Goal: Information Seeking & Learning: Learn about a topic

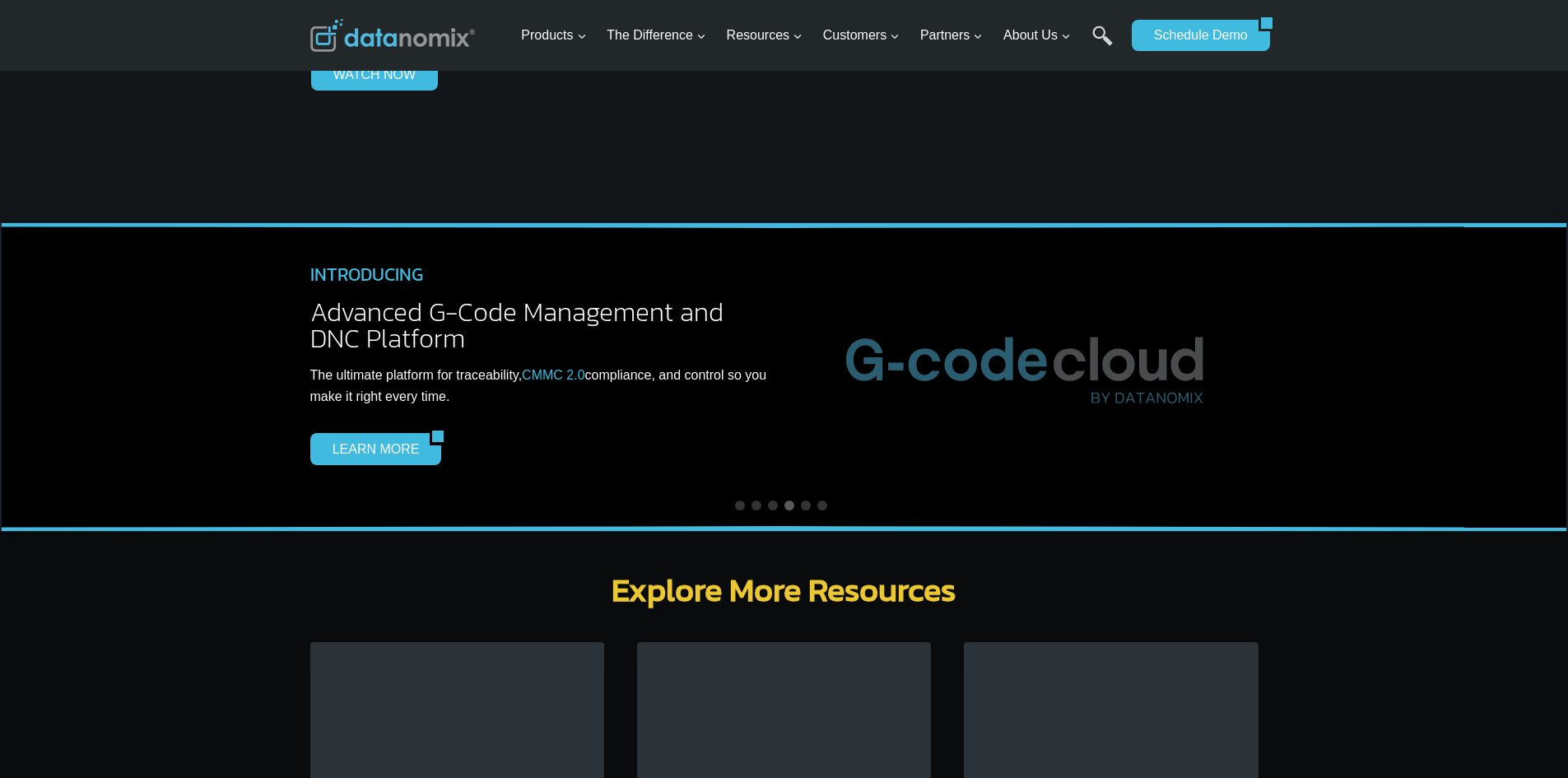
scroll to position [4856, 0]
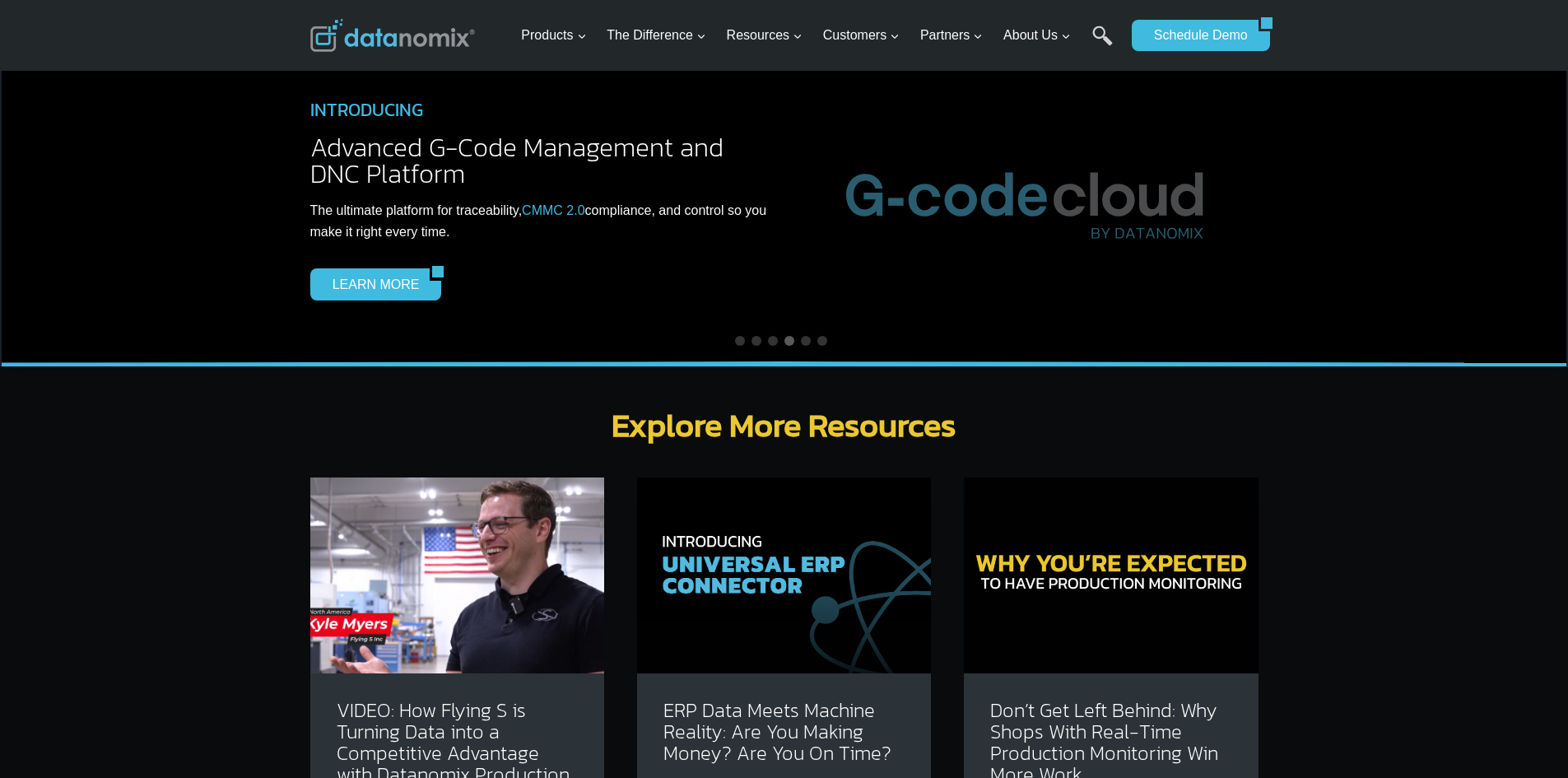
click at [494, 545] on img at bounding box center [457, 575] width 294 height 196
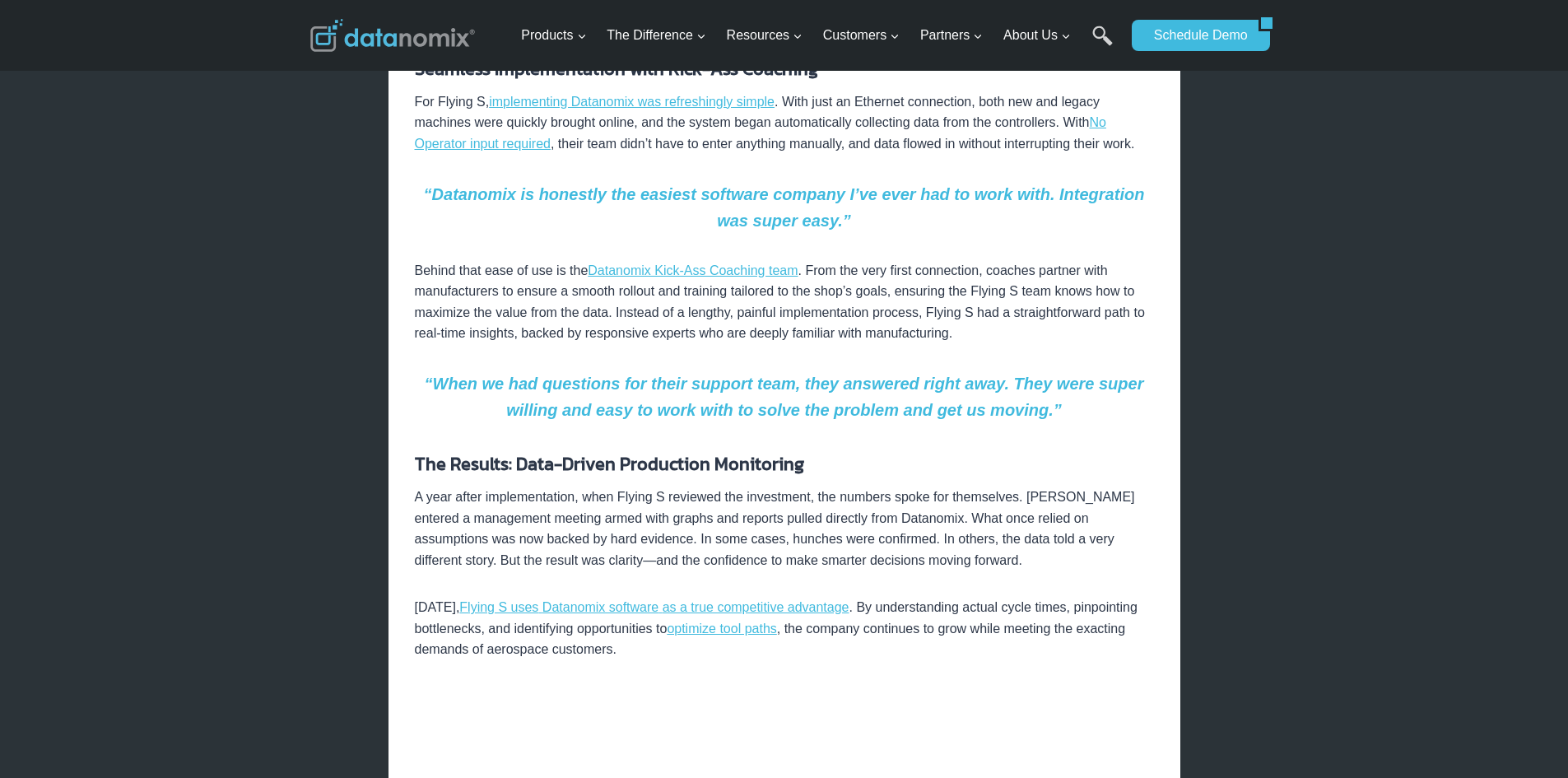
scroll to position [1564, 0]
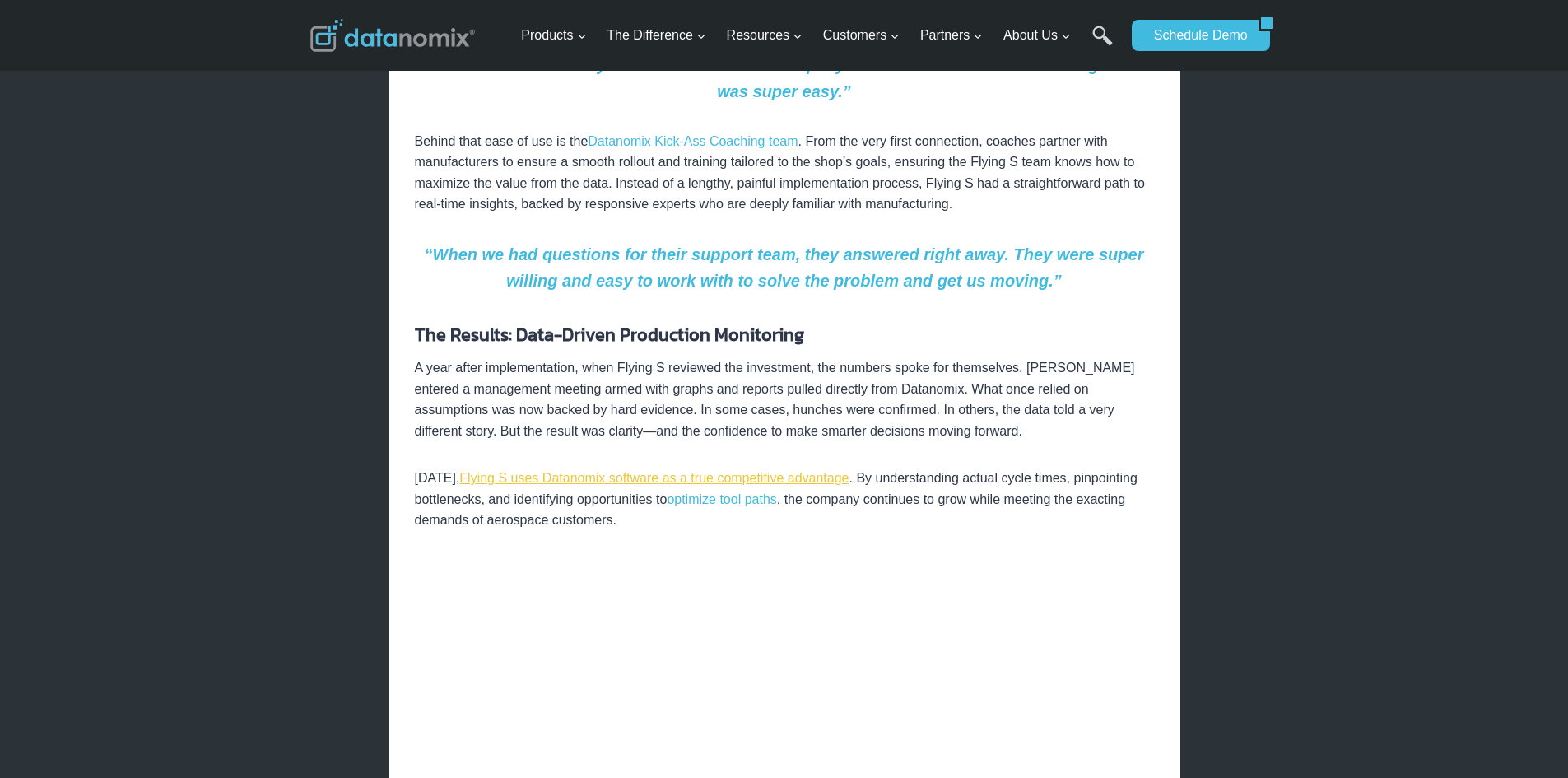
click at [718, 478] on link "Flying S uses Datanomix software as a true competitive advantage" at bounding box center [653, 478] width 389 height 14
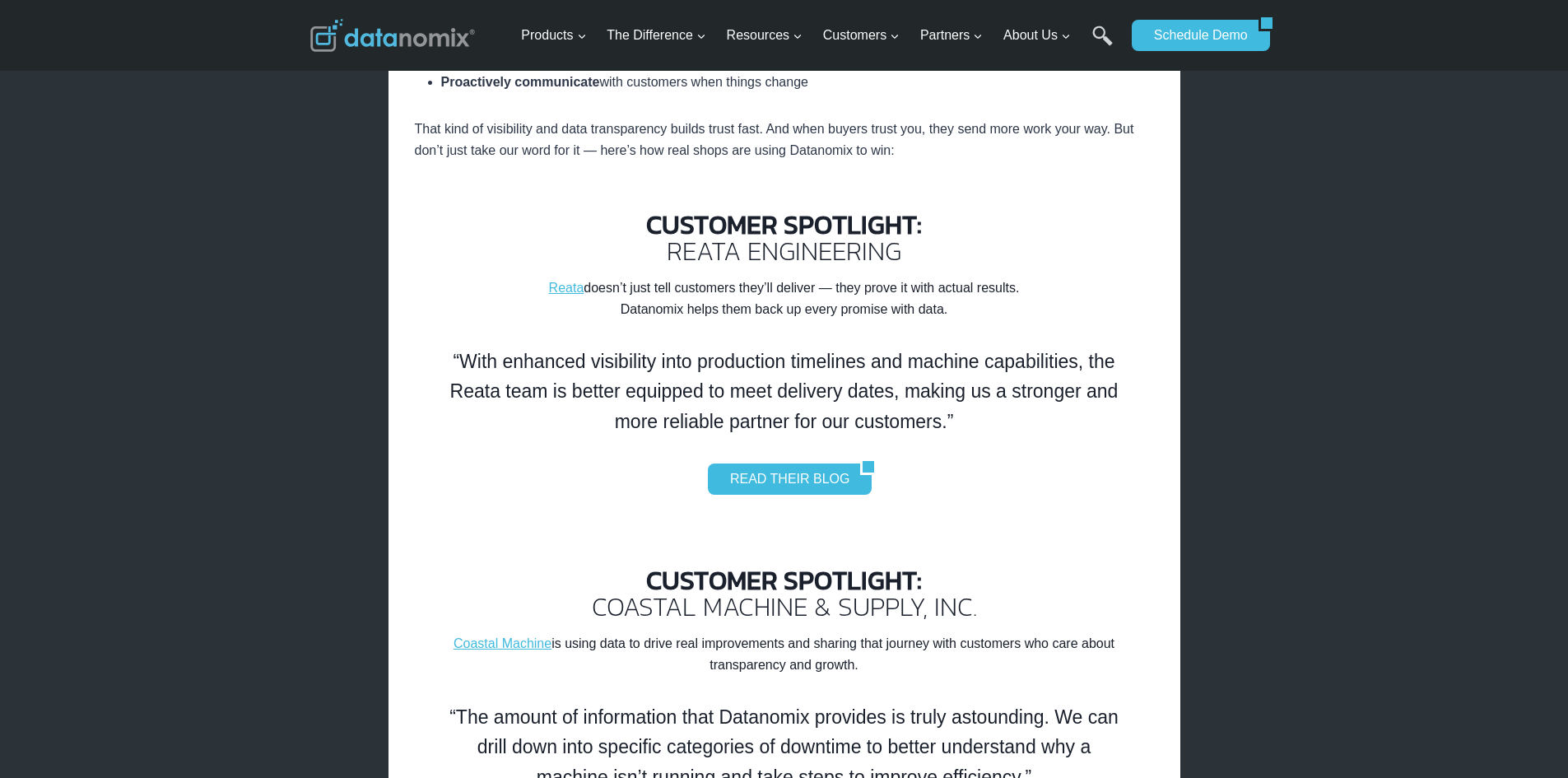
scroll to position [1646, 0]
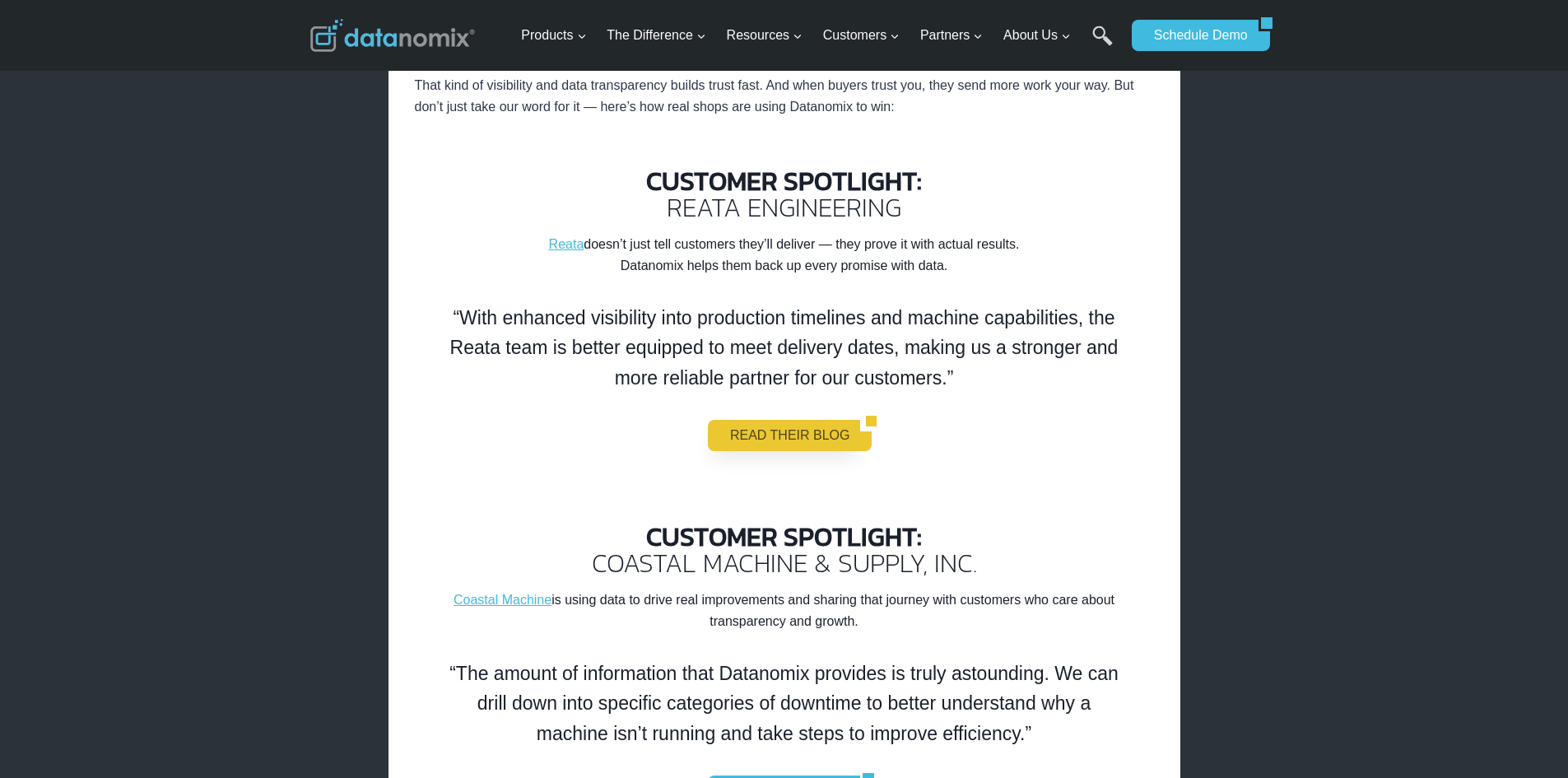
click at [803, 437] on link "READ THEIR BLOG" at bounding box center [784, 436] width 153 height 31
